Goal: Task Accomplishment & Management: Use online tool/utility

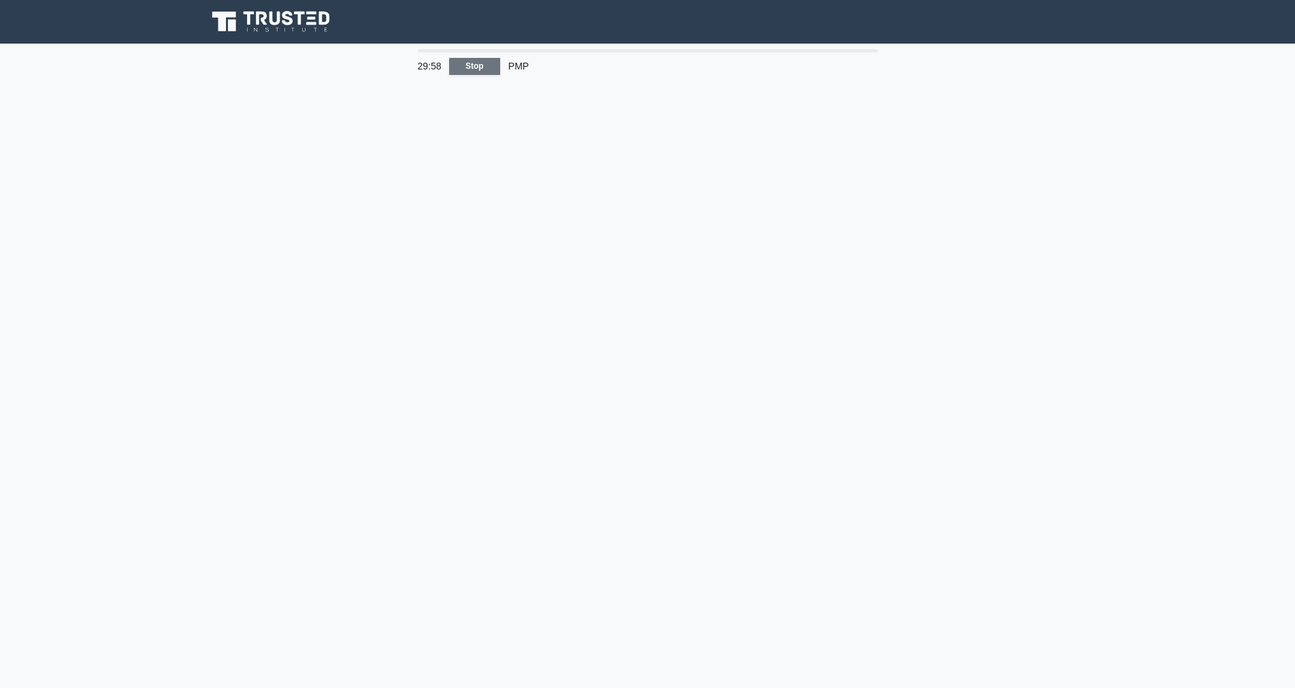
click at [480, 63] on link "Stop" at bounding box center [474, 66] width 51 height 17
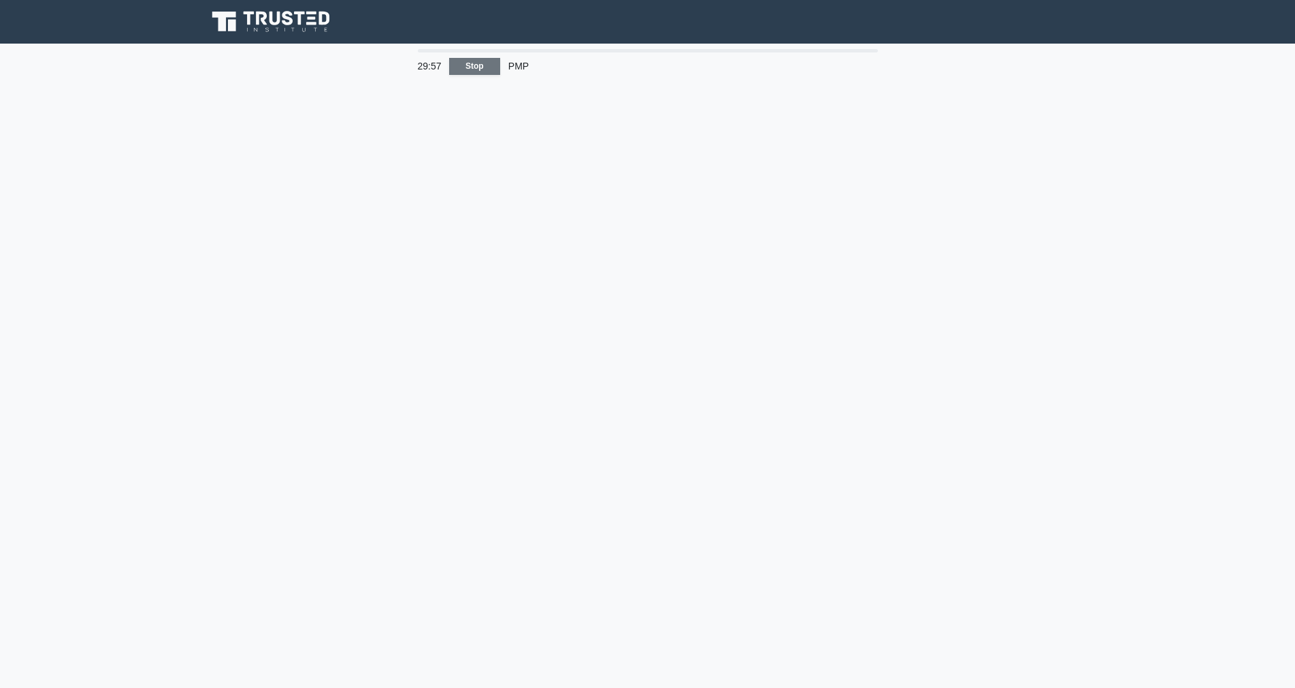
click at [480, 63] on link "Stop" at bounding box center [474, 66] width 51 height 17
click at [467, 64] on link "Stop" at bounding box center [474, 66] width 51 height 17
click at [475, 64] on link "Stop" at bounding box center [474, 66] width 51 height 17
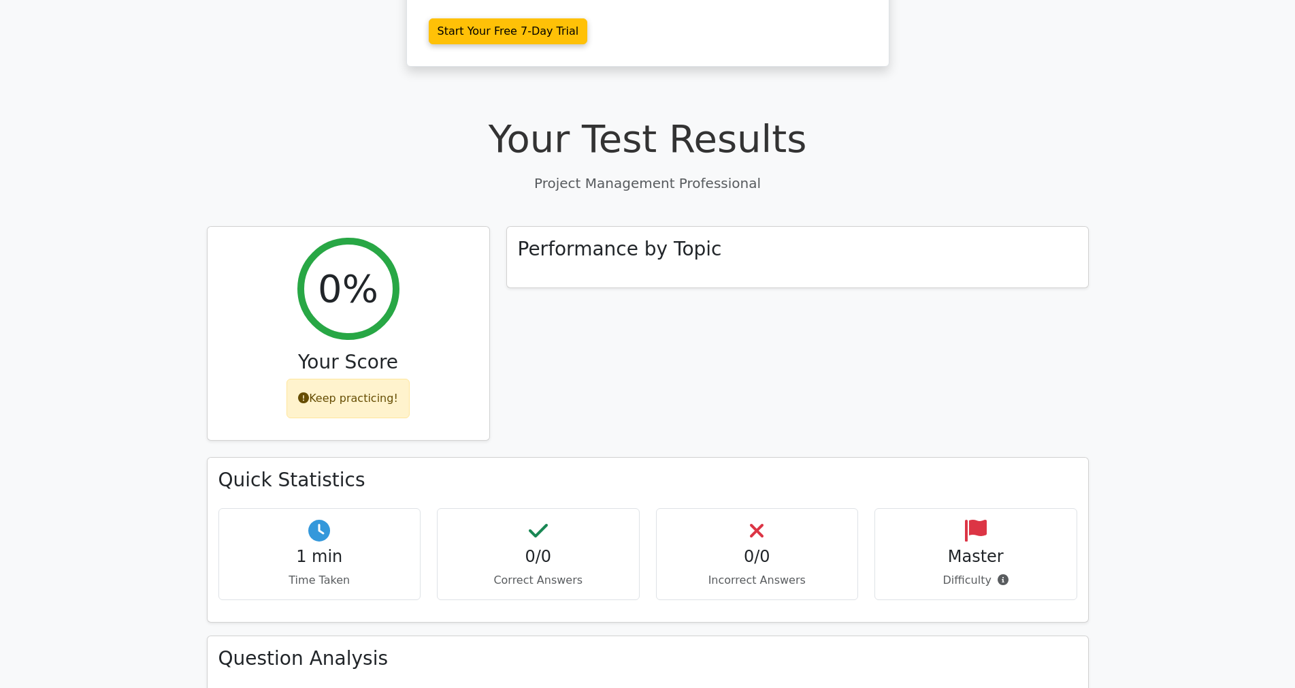
scroll to position [662, 0]
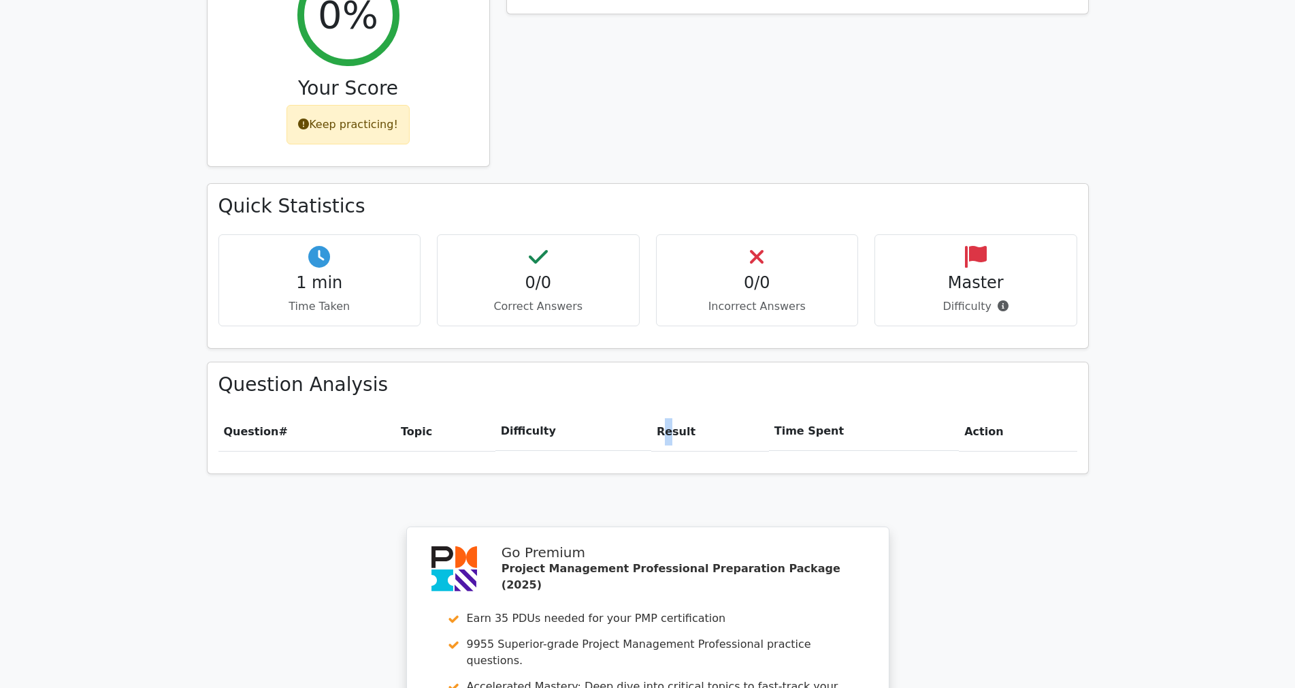
click at [675, 412] on th "Result" at bounding box center [710, 431] width 118 height 39
click at [525, 412] on th "Difficulty" at bounding box center [574, 431] width 156 height 39
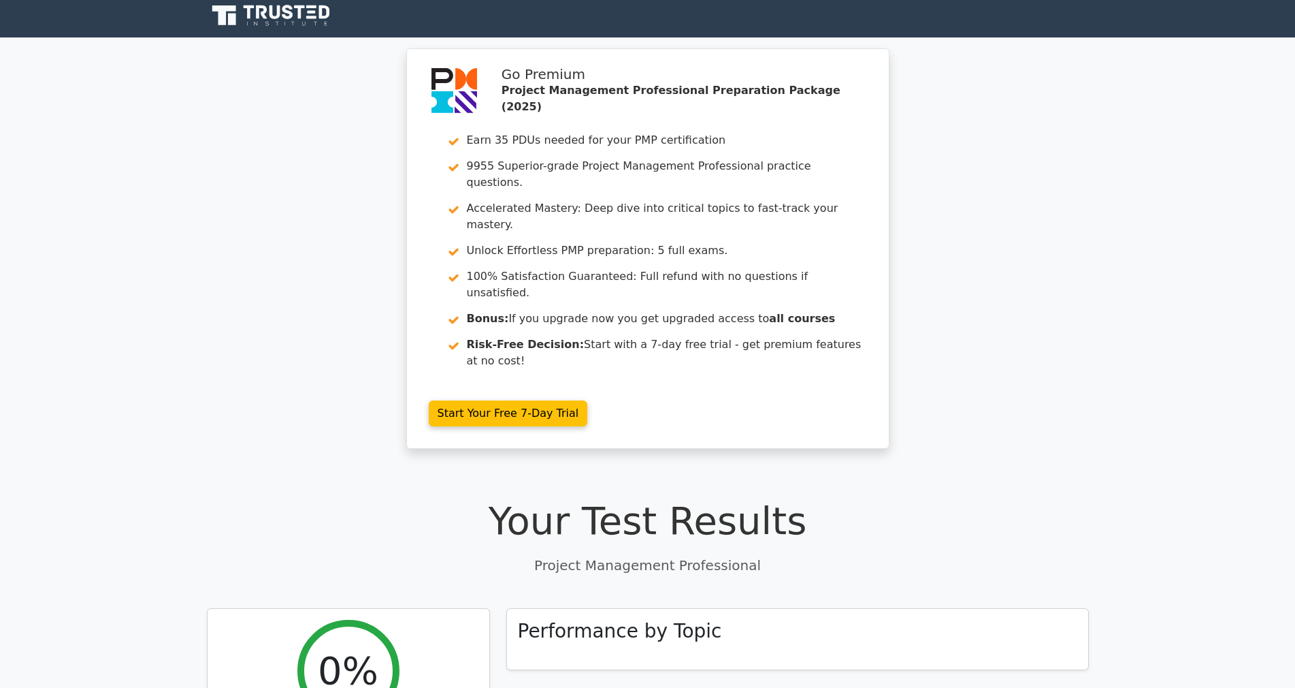
scroll to position [0, 0]
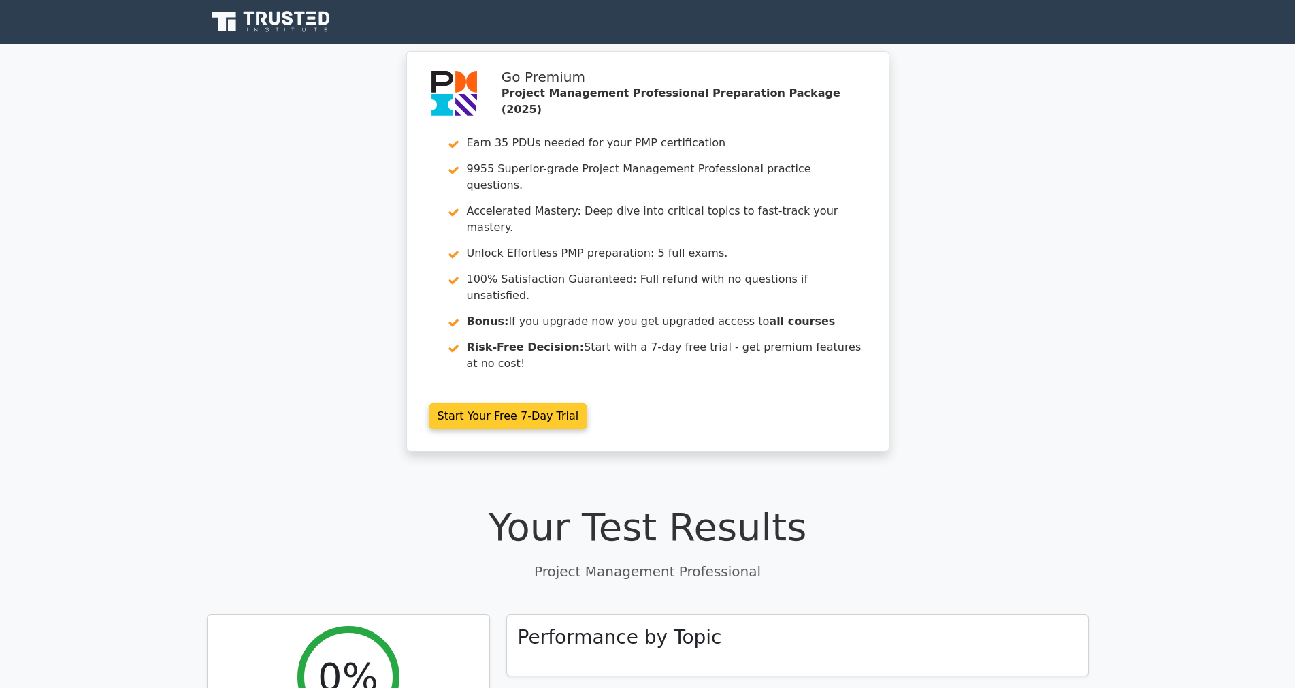
click at [502, 403] on link "Start Your Free 7-Day Trial" at bounding box center [508, 416] width 159 height 26
